Goal: Navigation & Orientation: Go to known website

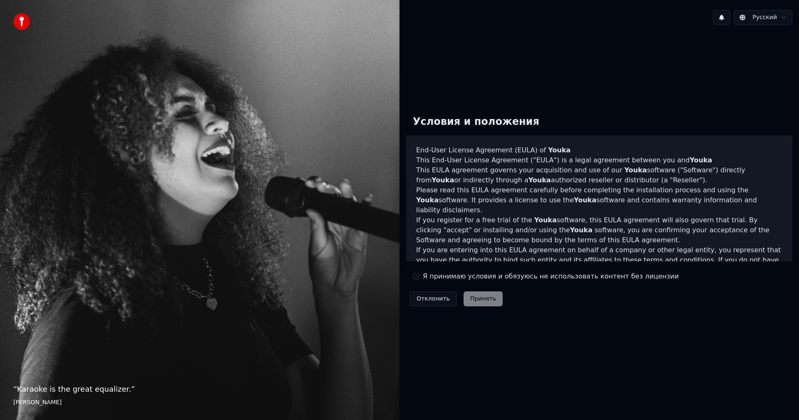
click at [413, 278] on button "Я принимаю условия и обязуюсь не использовать контент без лицензии" at bounding box center [416, 276] width 7 height 7
click at [483, 298] on button "Принять" at bounding box center [484, 298] width 40 height 15
